Goal: Communication & Community: Answer question/provide support

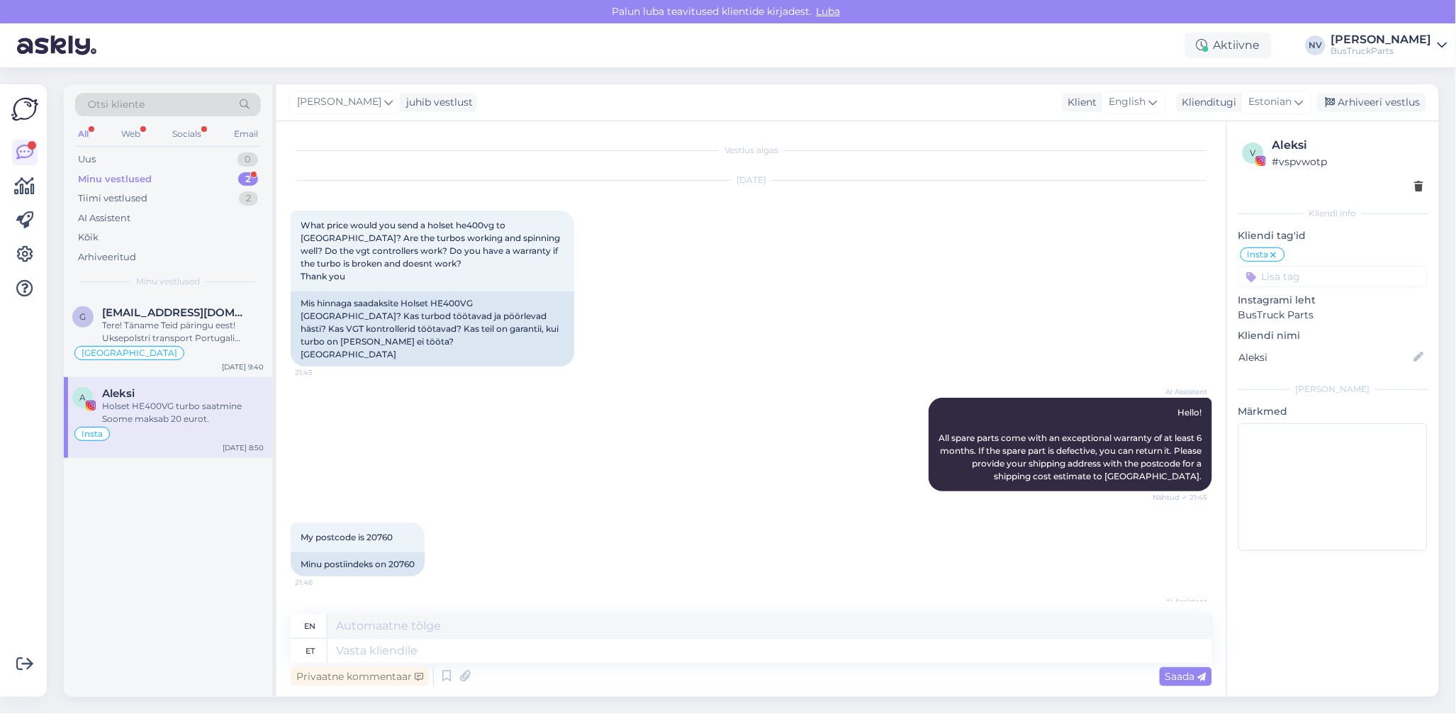
scroll to position [336, 0]
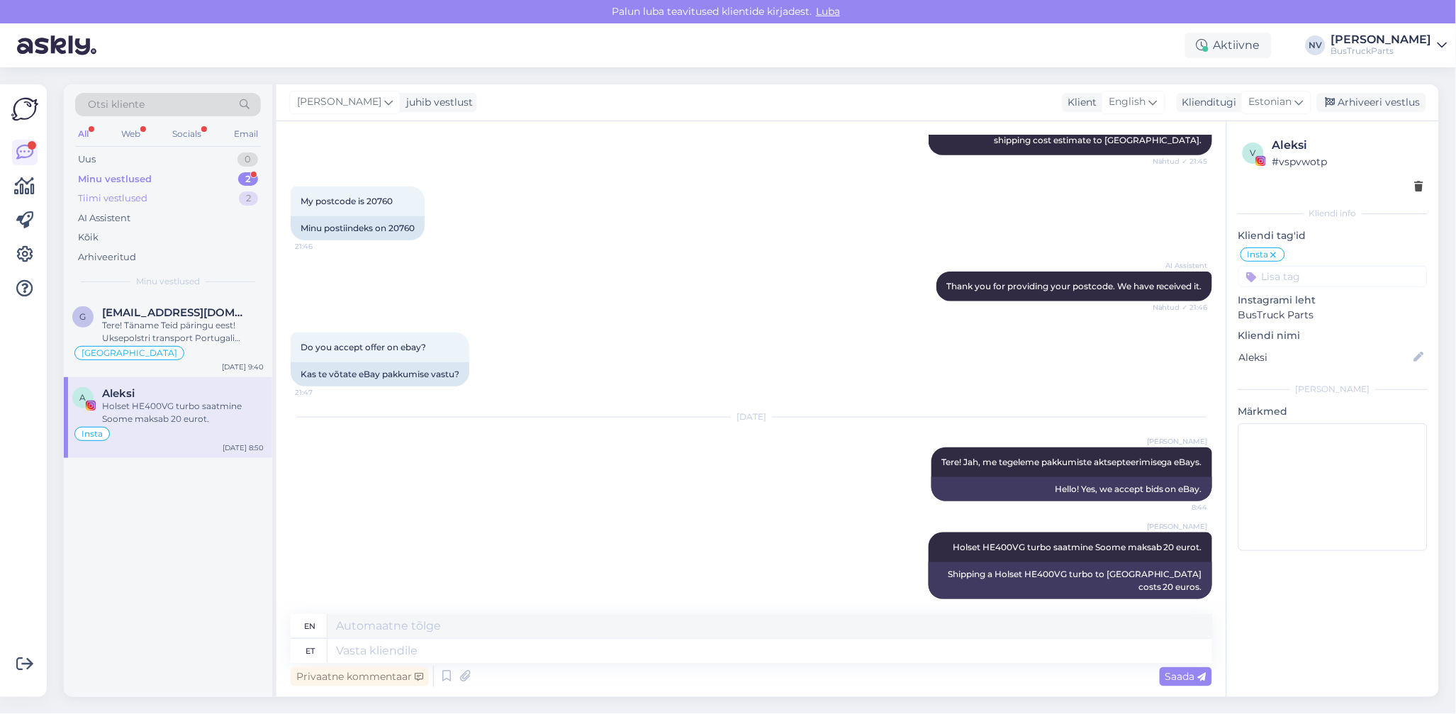
click at [164, 194] on div "Tiimi vestlused 2" at bounding box center [168, 199] width 186 height 20
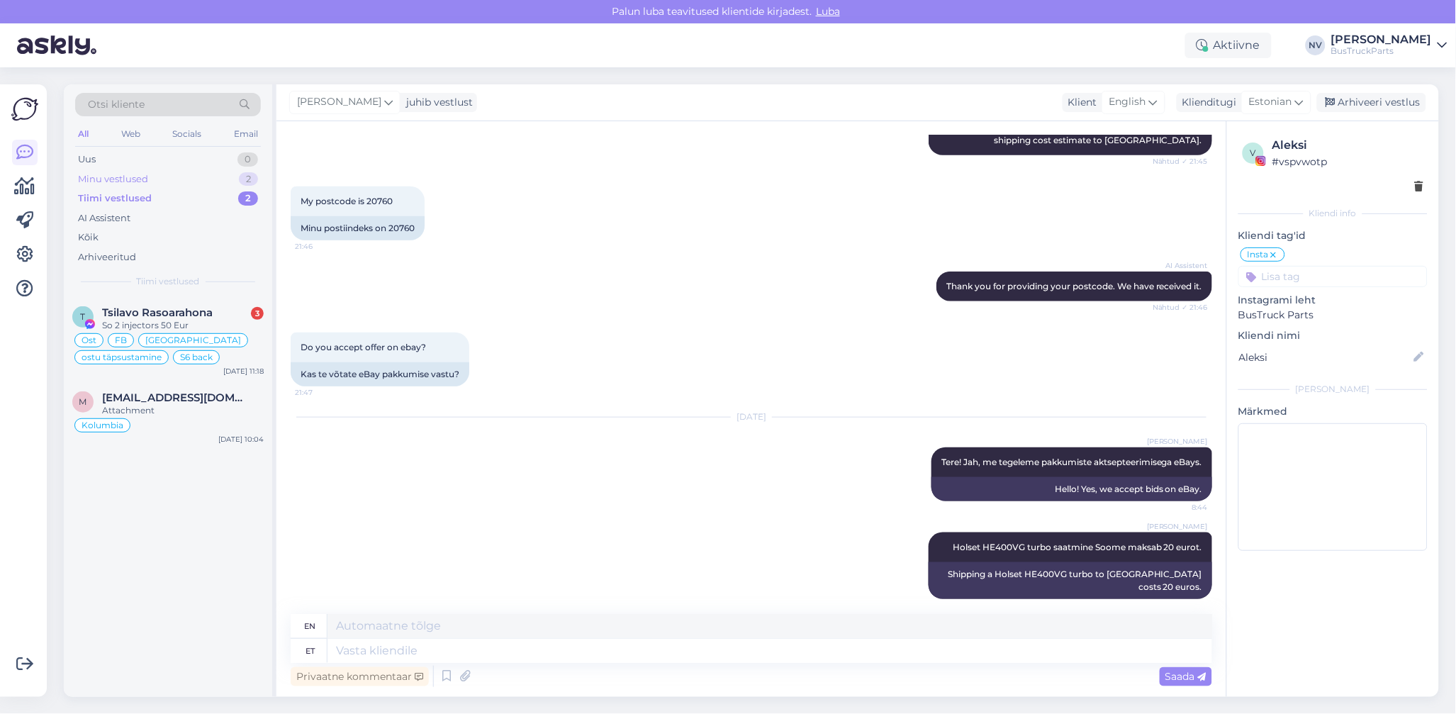
click at [150, 175] on div "Minu vestlused 2" at bounding box center [168, 179] width 186 height 20
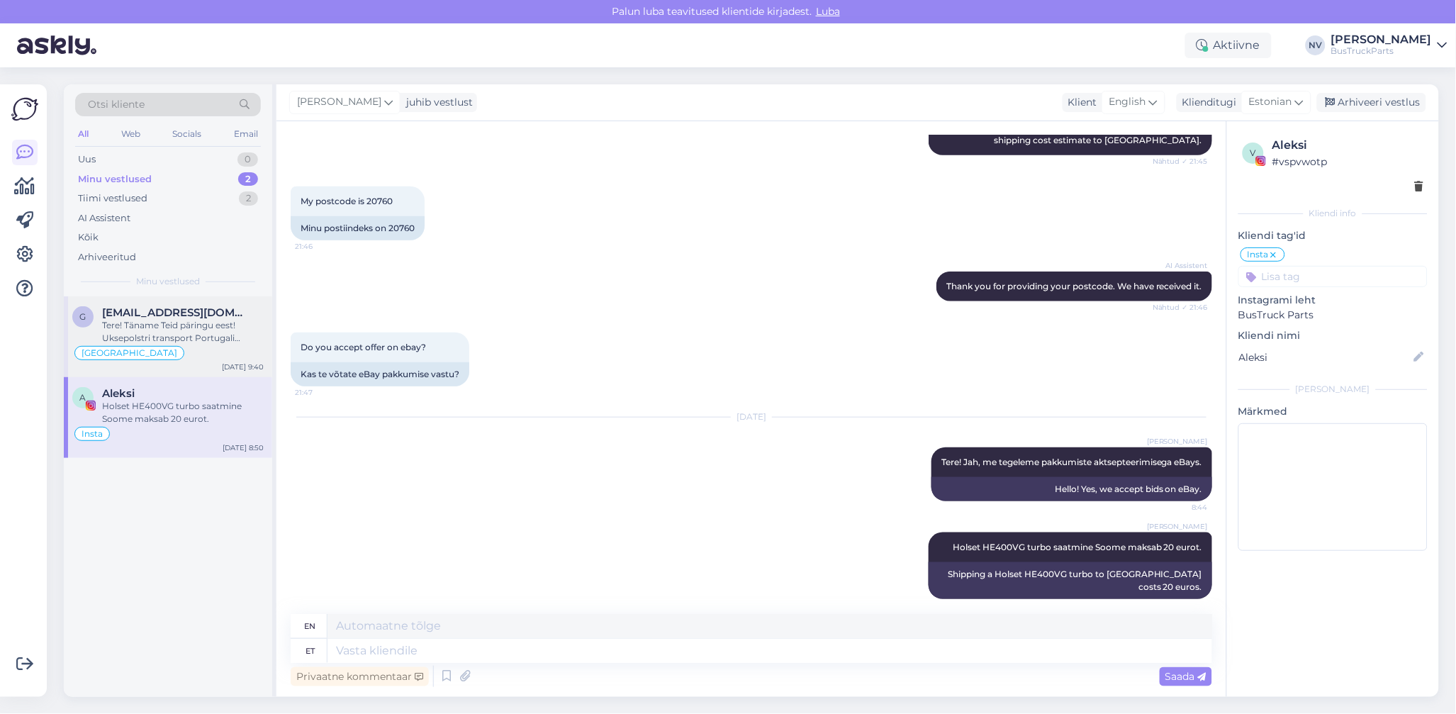
click at [185, 320] on div "Tere! Täname Teid päringu eest! Uksepolstri transport Portugali maksab 75 eur. …" at bounding box center [183, 332] width 162 height 26
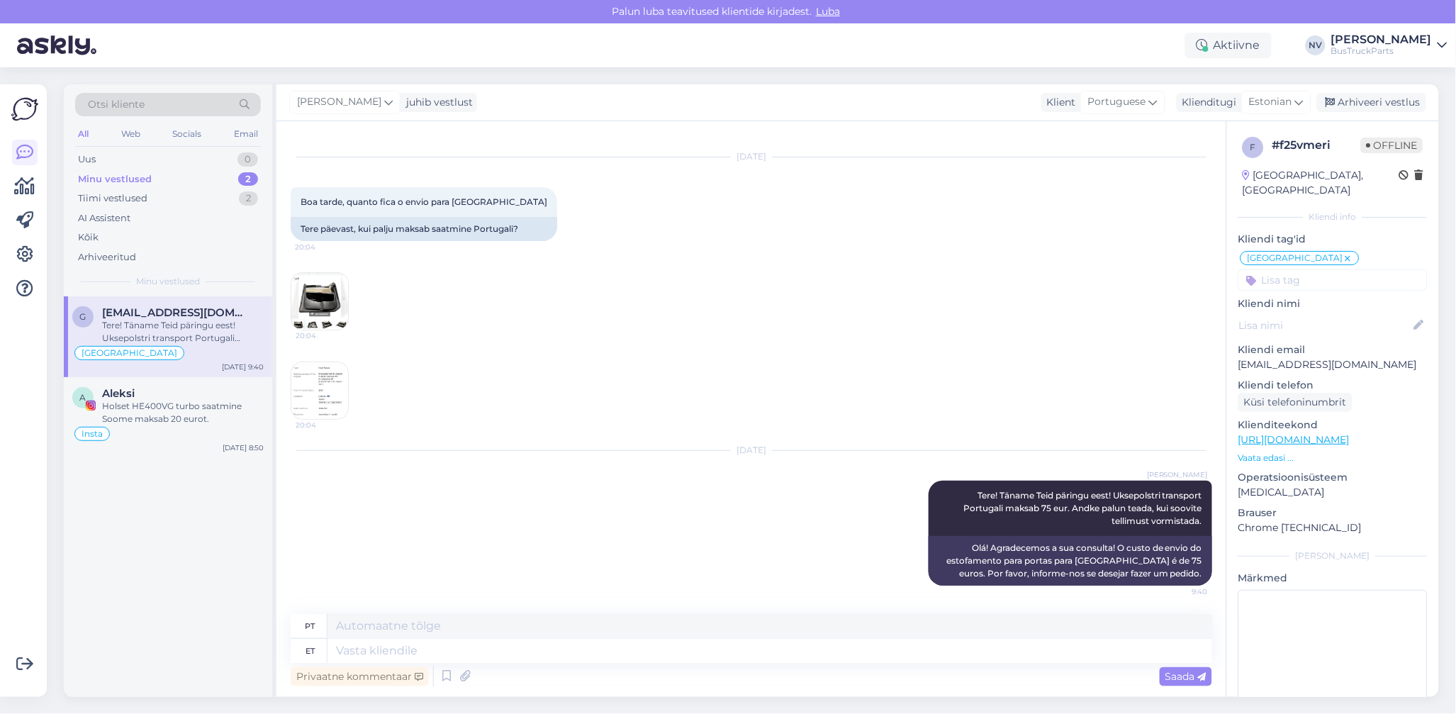
scroll to position [23, 0]
drag, startPoint x: 1384, startPoint y: 347, endPoint x: 1240, endPoint y: 349, distance: 143.2
click at [1240, 357] on p "[EMAIL_ADDRESS][DOMAIN_NAME]" at bounding box center [1332, 364] width 189 height 15
copy p "[EMAIL_ADDRESS][DOMAIN_NAME]"
click at [1267, 591] on textarea at bounding box center [1332, 654] width 189 height 128
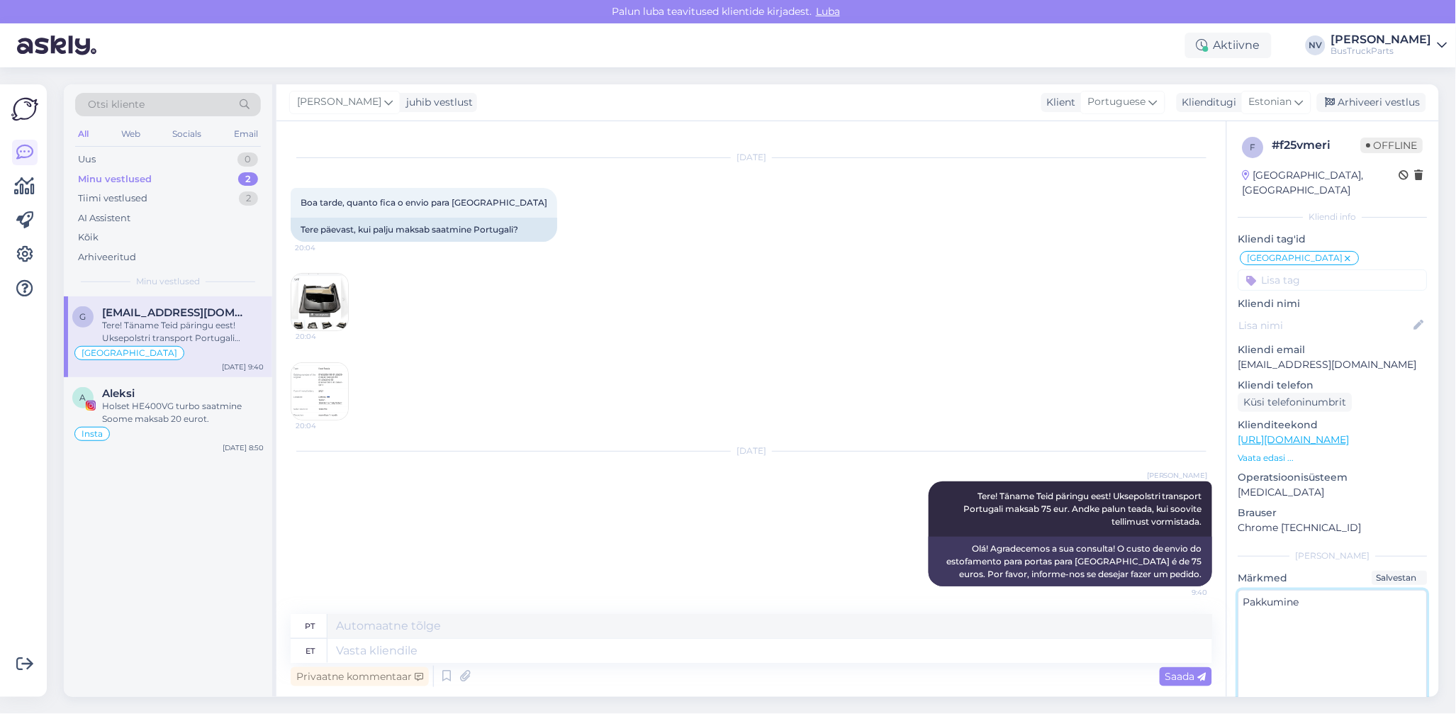
paste textarea "[EMAIL_ADDRESS][DOMAIN_NAME]"
drag, startPoint x: 1393, startPoint y: 591, endPoint x: 1396, endPoint y: 609, distance: 17.9
click at [1396, 609] on textarea "Pakkumine [EMAIL_ADDRESS][DOMAIN_NAME]" at bounding box center [1332, 654] width 189 height 128
click at [1318, 592] on textarea "Pakkumine" at bounding box center [1332, 654] width 189 height 128
paste textarea "217007"
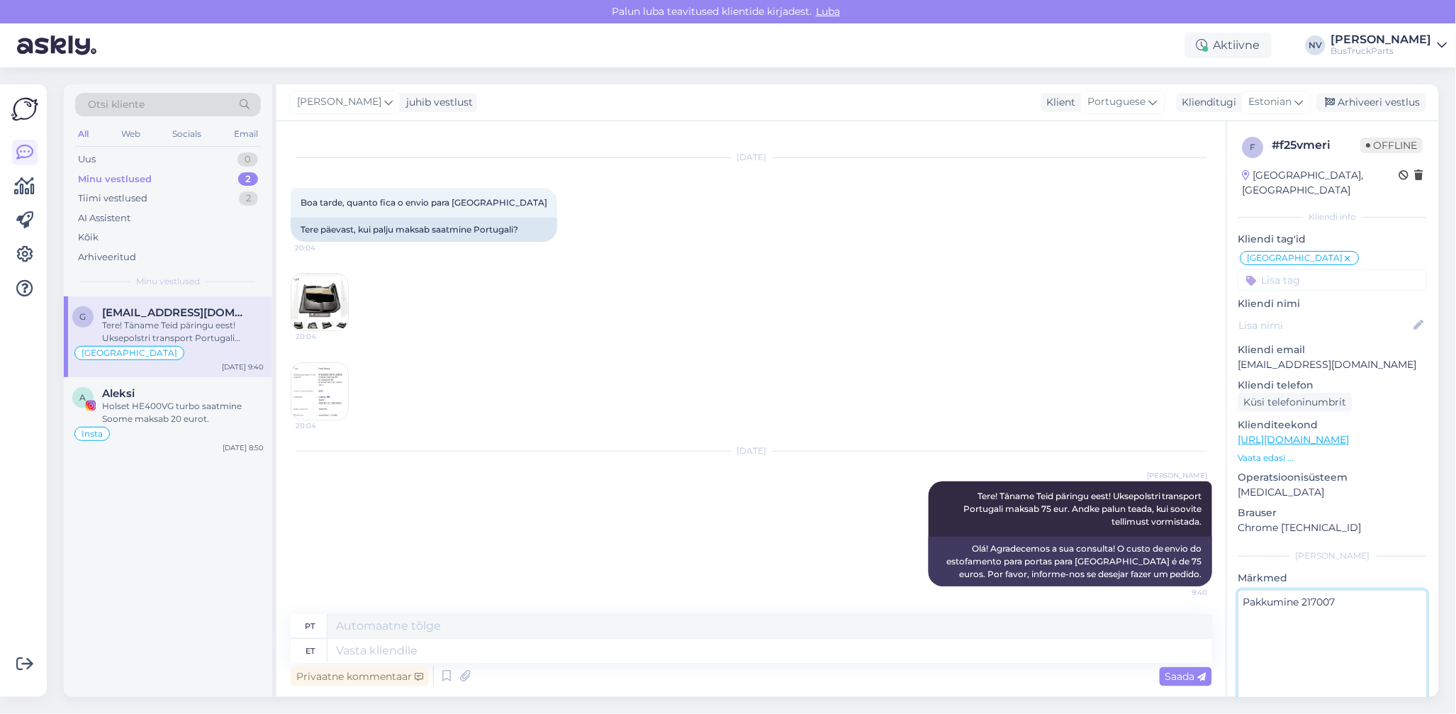
type textarea "Pakkumine 217007"
